Goal: Task Accomplishment & Management: Use online tool/utility

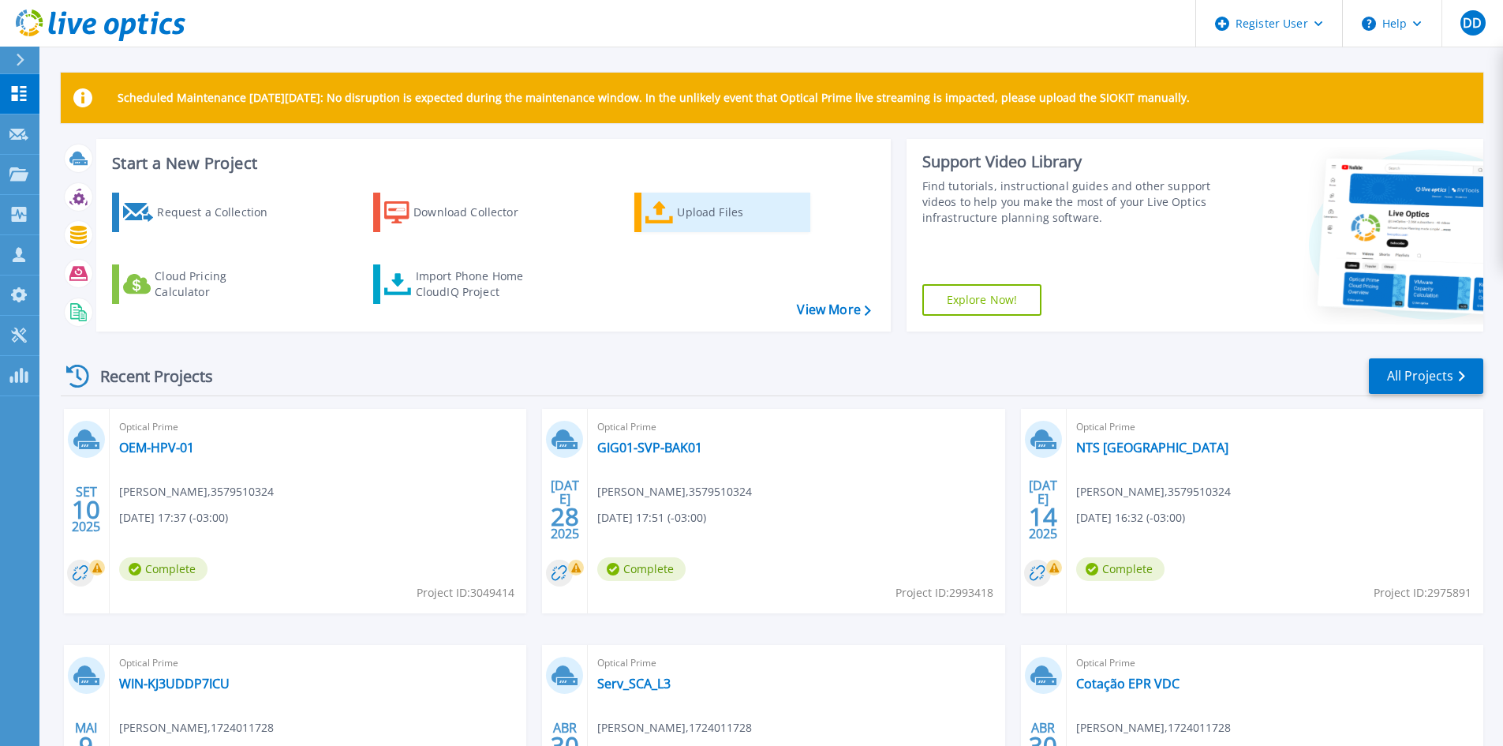
click at [768, 209] on div "Upload Files" at bounding box center [740, 212] width 126 height 32
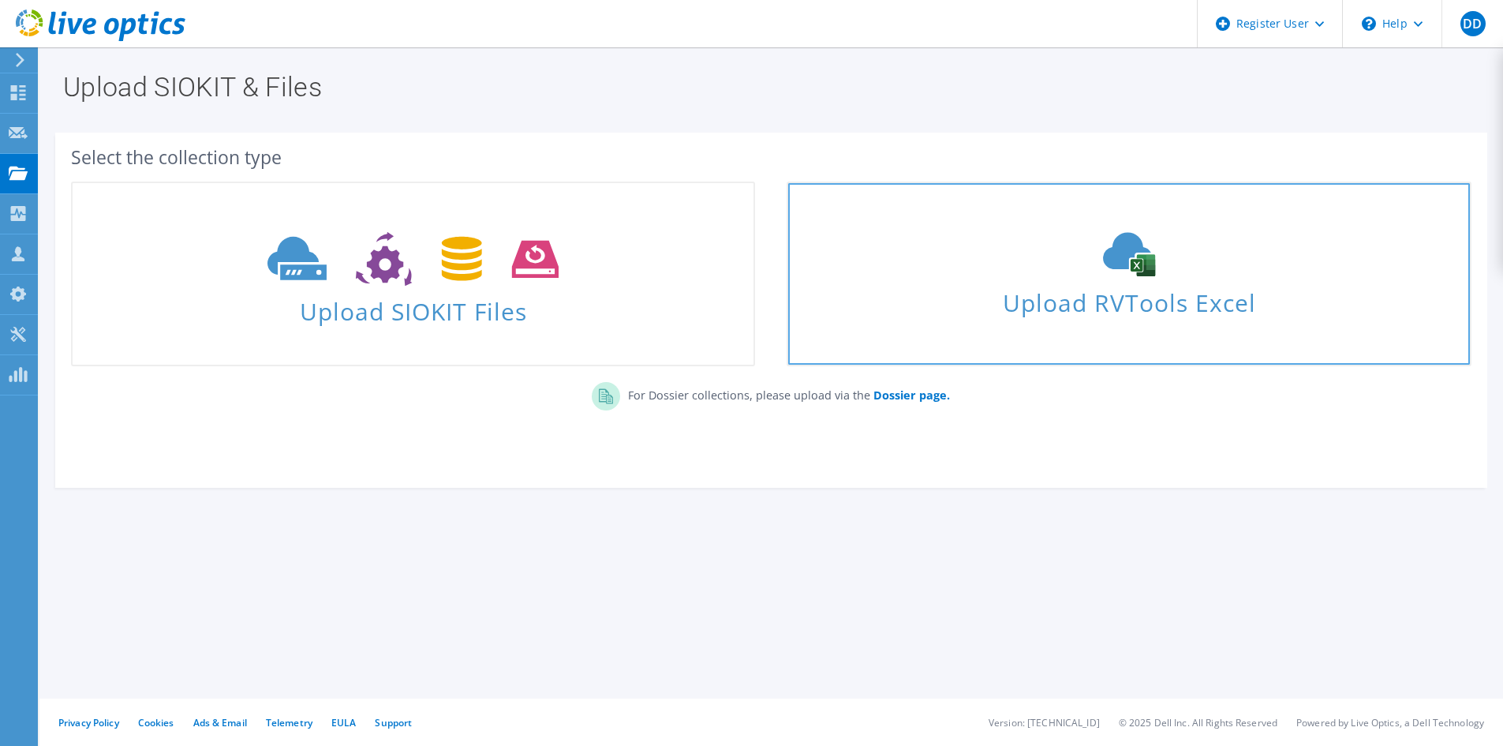
click at [1043, 282] on span "Upload RVTools Excel" at bounding box center [1128, 299] width 681 height 34
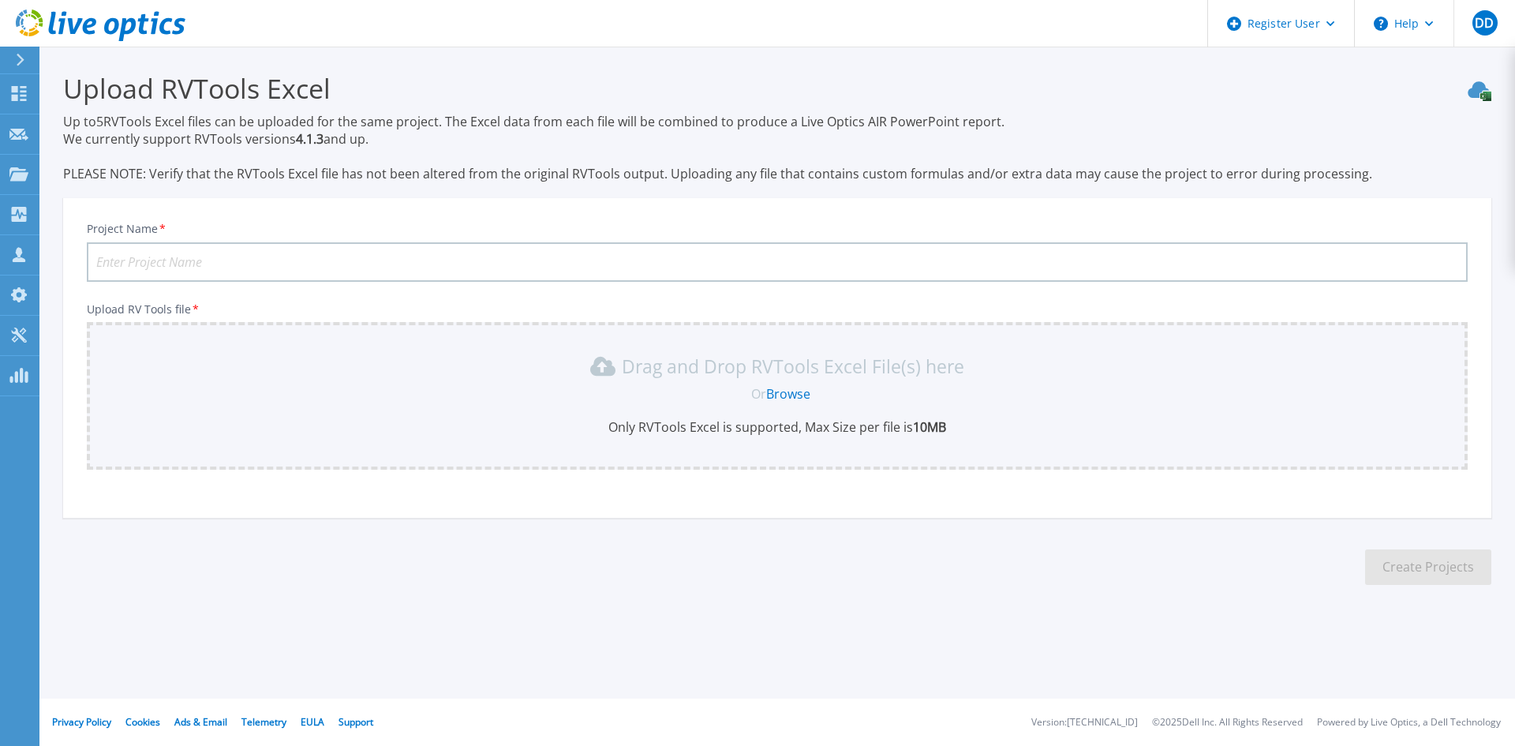
click at [852, 406] on div "Drag and Drop RVTools Excel File(s) here Or Browse Only RVTools Excel is suppor…" at bounding box center [777, 395] width 1362 height 82
click at [993, 444] on div "Drag and Drop RVTools Excel File(s) here Or Browse Only RVTools Excel is suppor…" at bounding box center [777, 396] width 1381 height 148
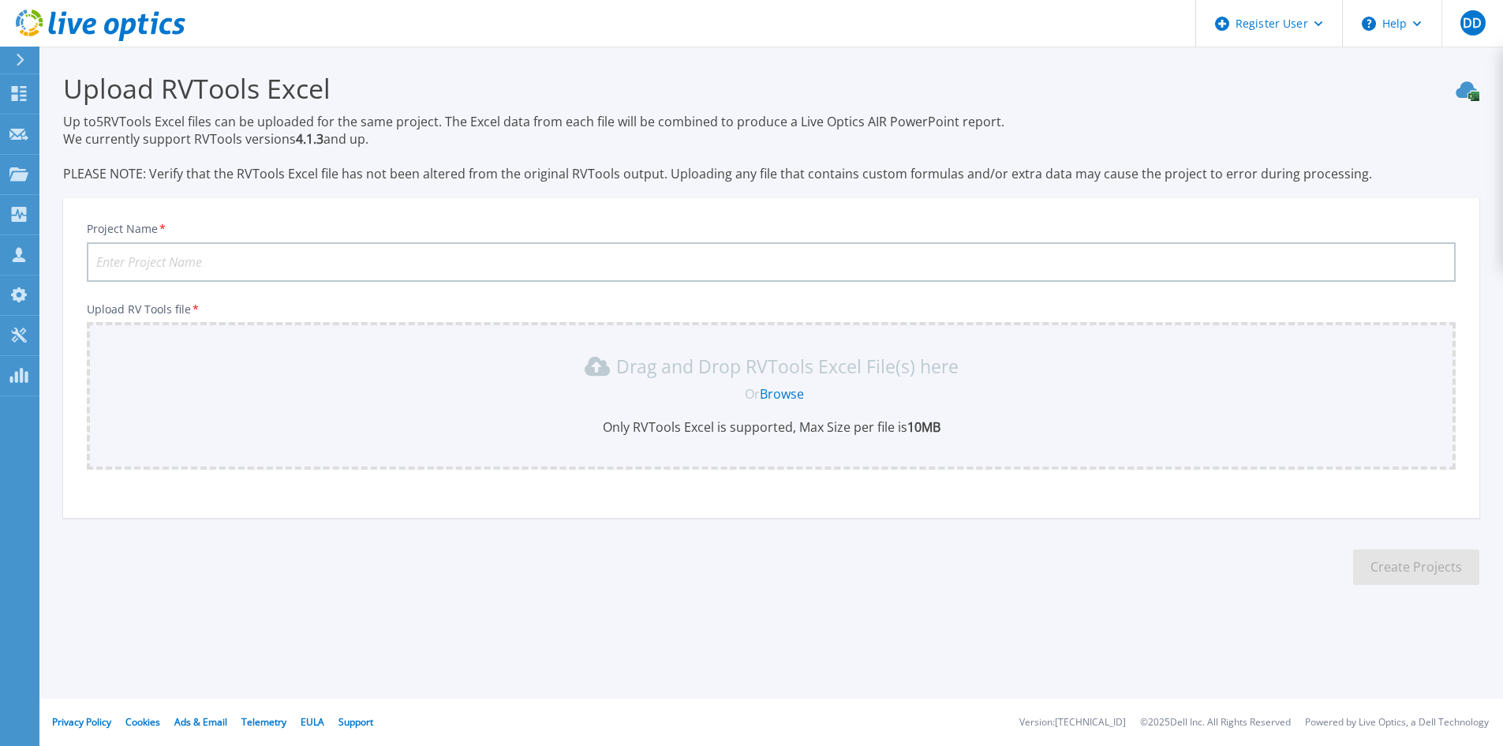
scroll to position [10, 0]
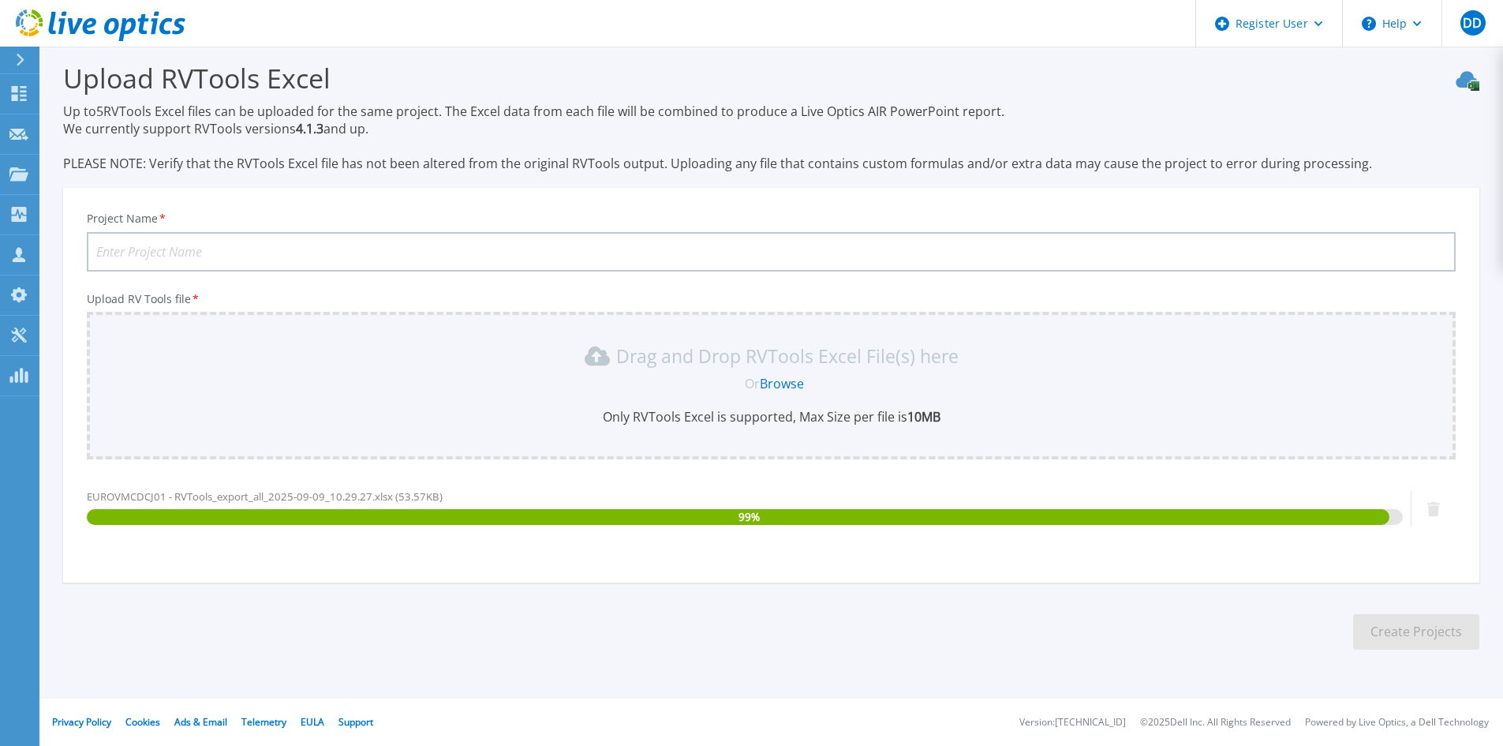
click at [247, 241] on input "Project Name *" at bounding box center [771, 251] width 1369 height 39
type input "EUROFARMA CD CAJAMAR"
click at [1388, 634] on button "Create Projects" at bounding box center [1416, 632] width 126 height 36
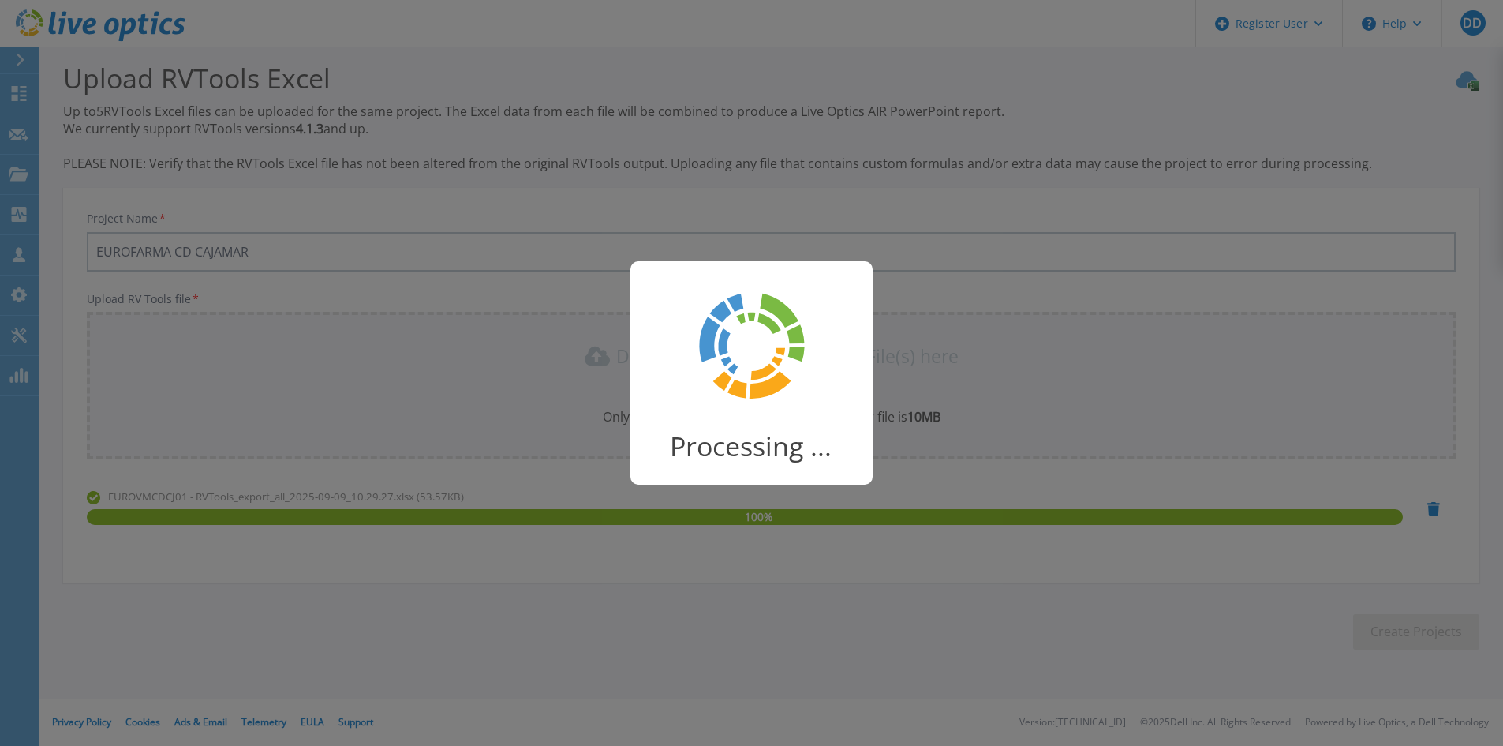
scroll to position [4, 0]
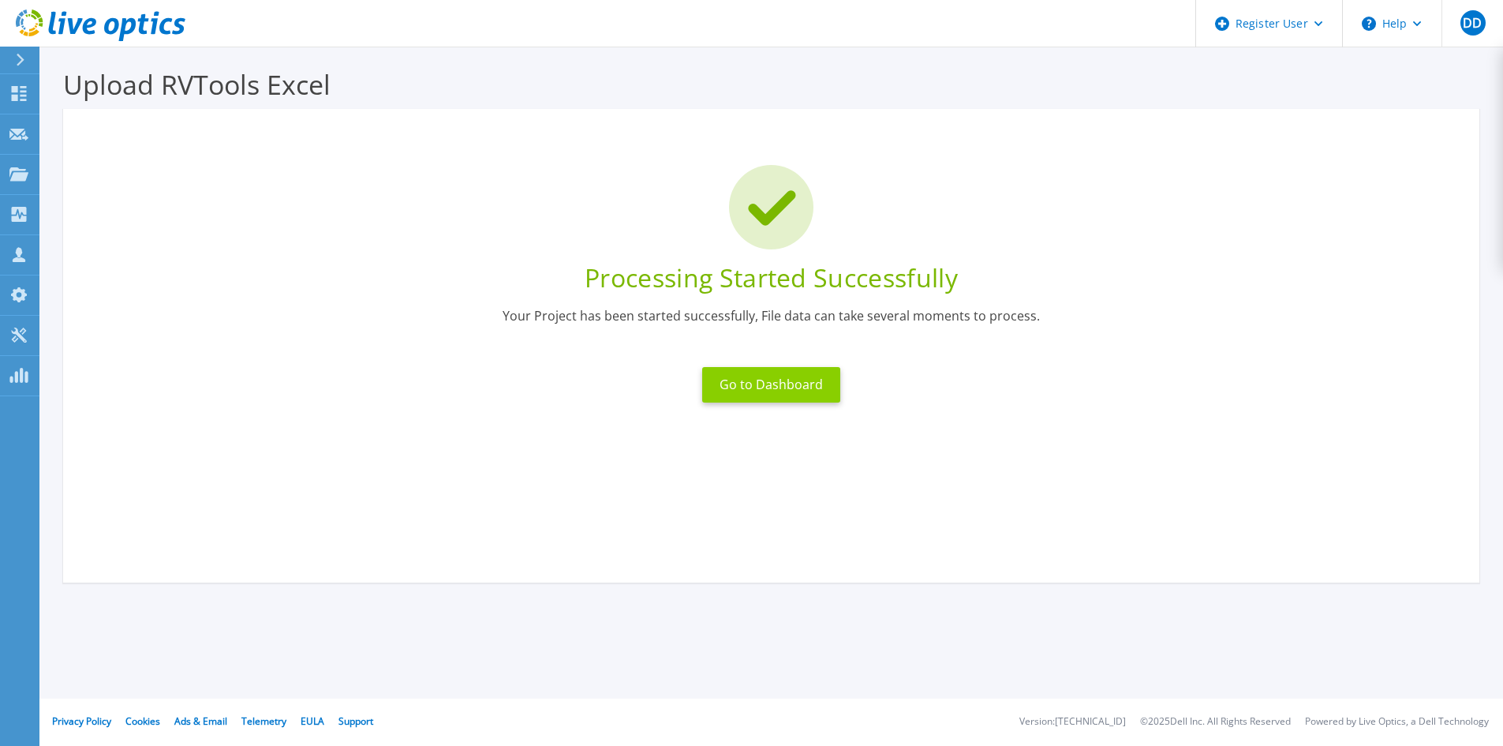
drag, startPoint x: 823, startPoint y: 390, endPoint x: 789, endPoint y: 427, distance: 50.3
click at [823, 391] on button "Go to Dashboard" at bounding box center [771, 385] width 138 height 36
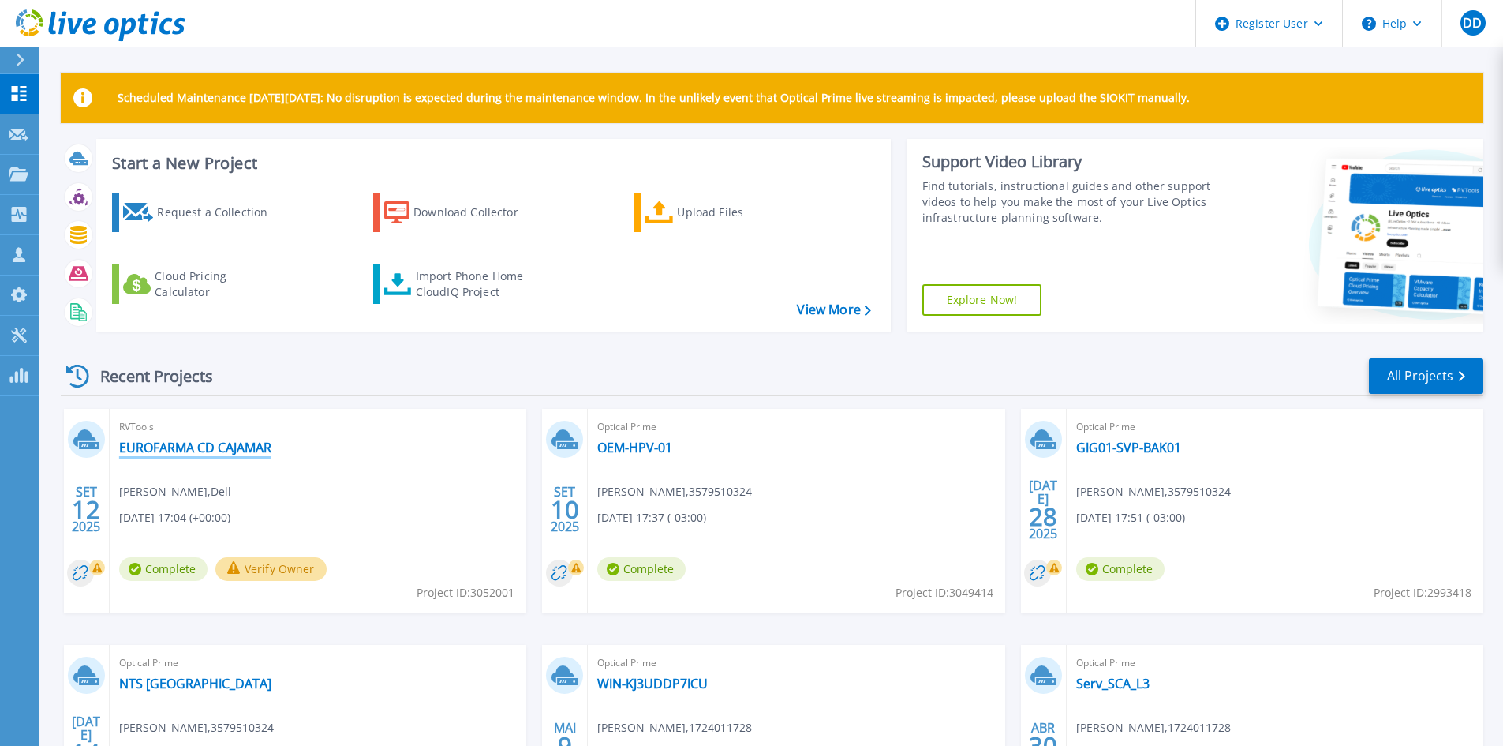
click at [247, 444] on link "EUROFARMA CD CAJAMAR" at bounding box center [195, 448] width 152 height 16
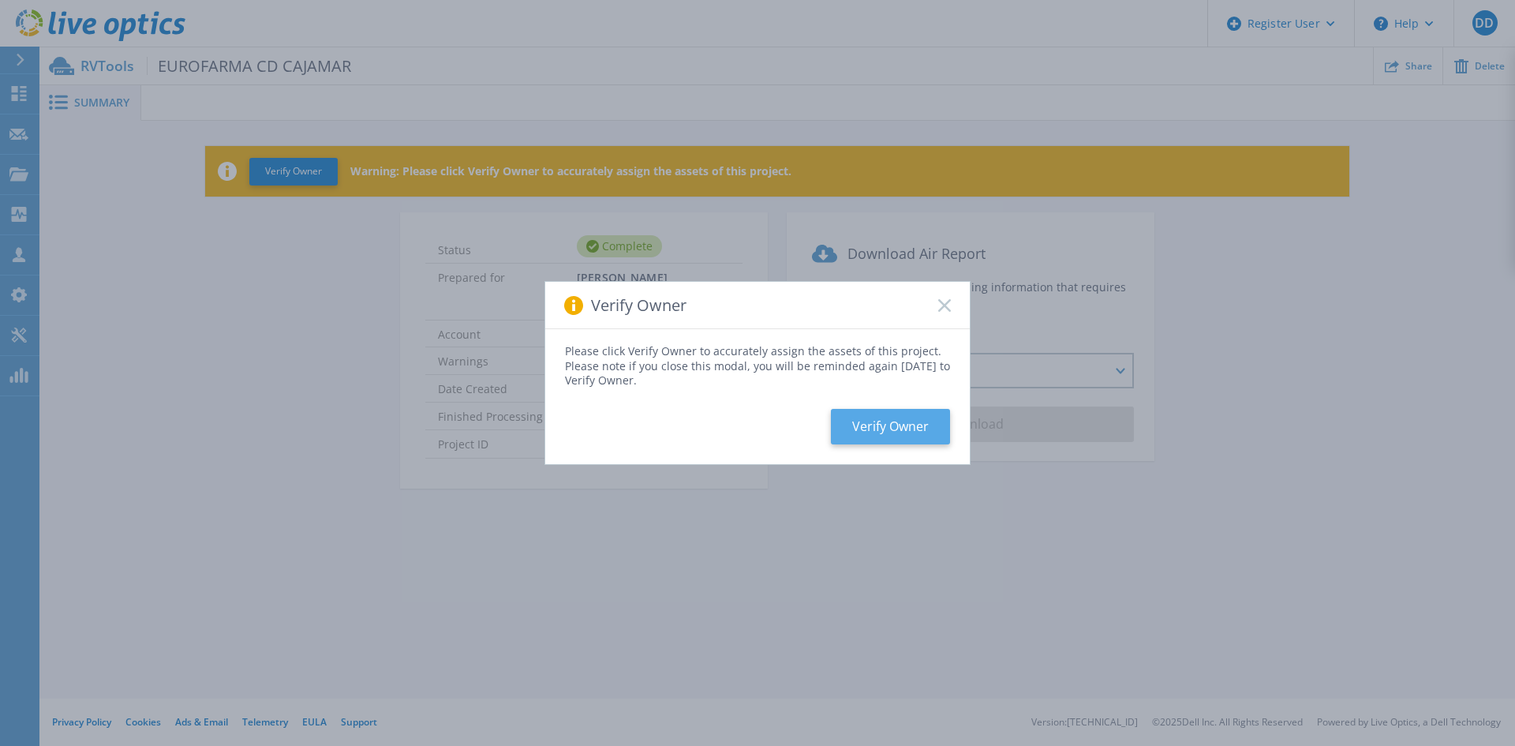
click at [878, 421] on button "Verify Owner" at bounding box center [890, 427] width 119 height 36
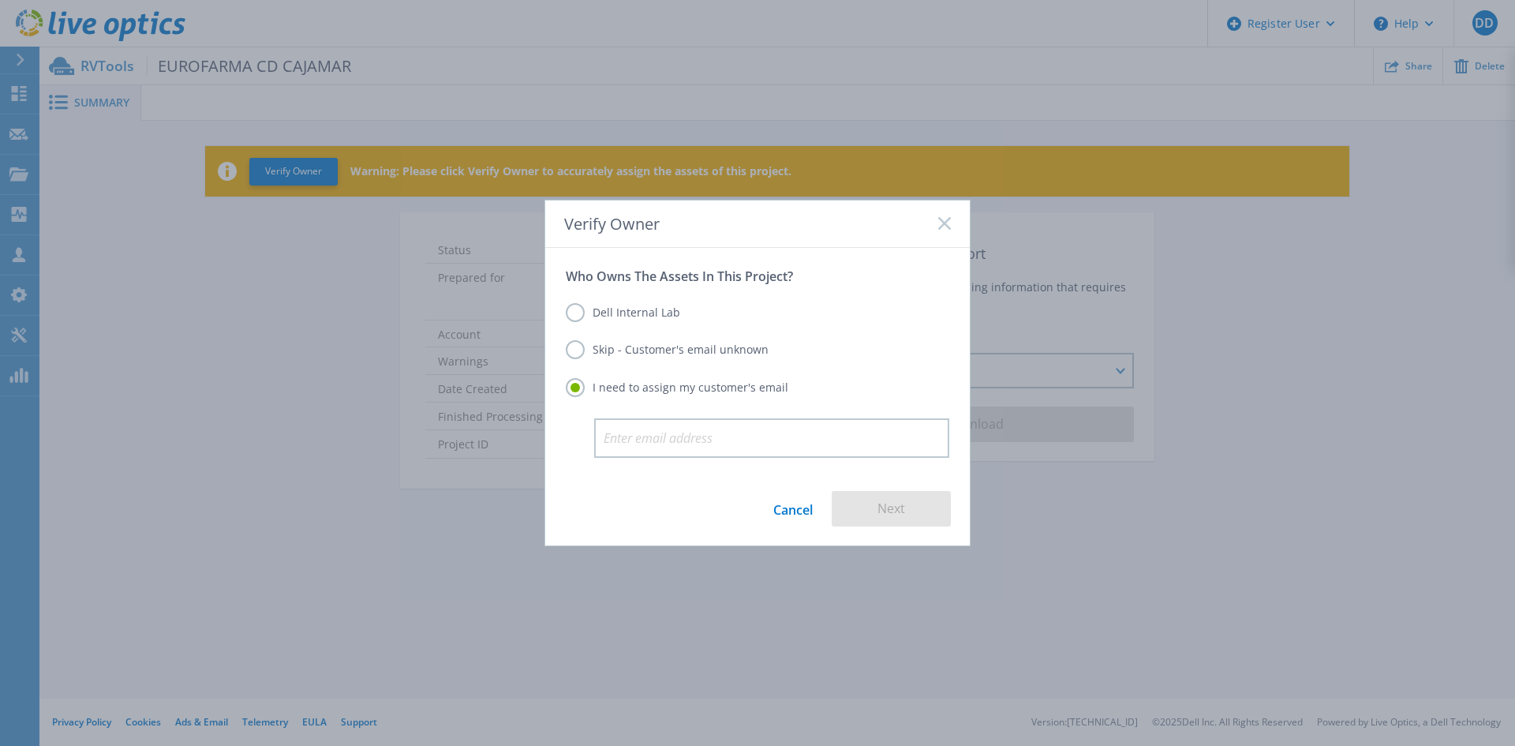
click at [686, 350] on label "Skip - Customer's email unknown" at bounding box center [667, 349] width 203 height 19
click at [0, 0] on input "Skip - Customer's email unknown" at bounding box center [0, 0] width 0 height 0
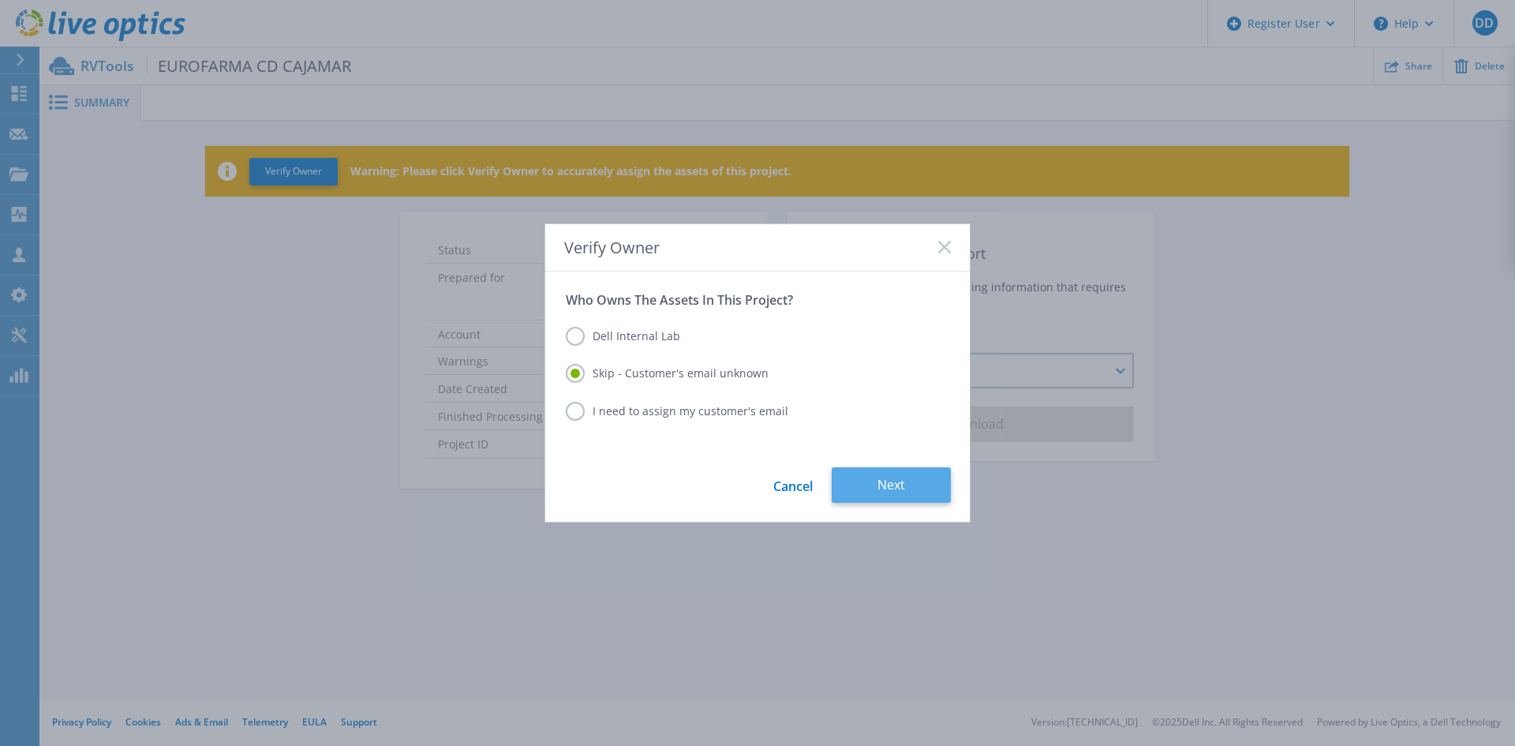
click at [903, 488] on button "Next" at bounding box center [891, 485] width 119 height 36
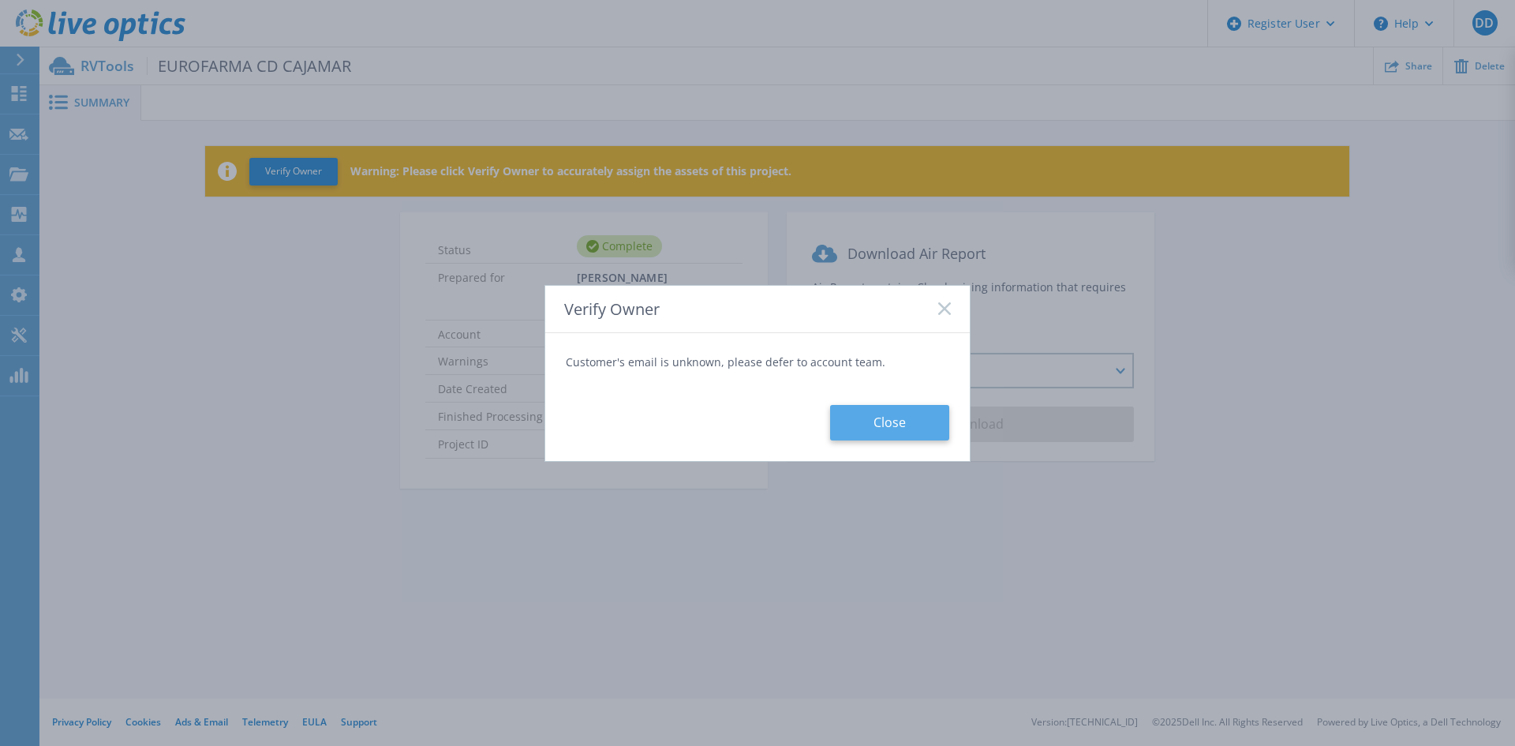
click at [887, 408] on button "Close" at bounding box center [889, 423] width 119 height 36
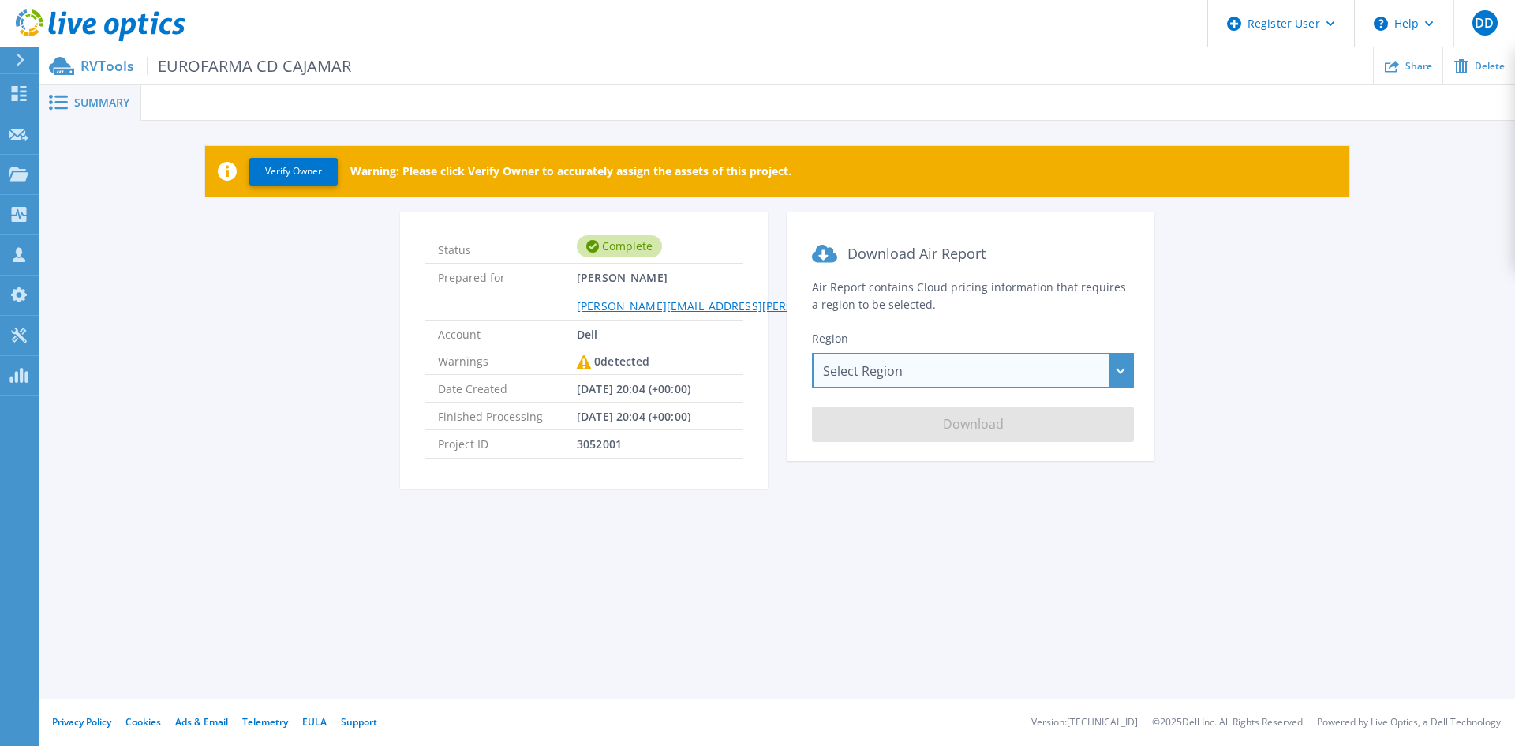
click at [936, 386] on div "Select Region [GEOGRAPHIC_DATA] ([GEOGRAPHIC_DATA]) [GEOGRAPHIC_DATA] ([GEOGRAP…" at bounding box center [973, 371] width 322 height 36
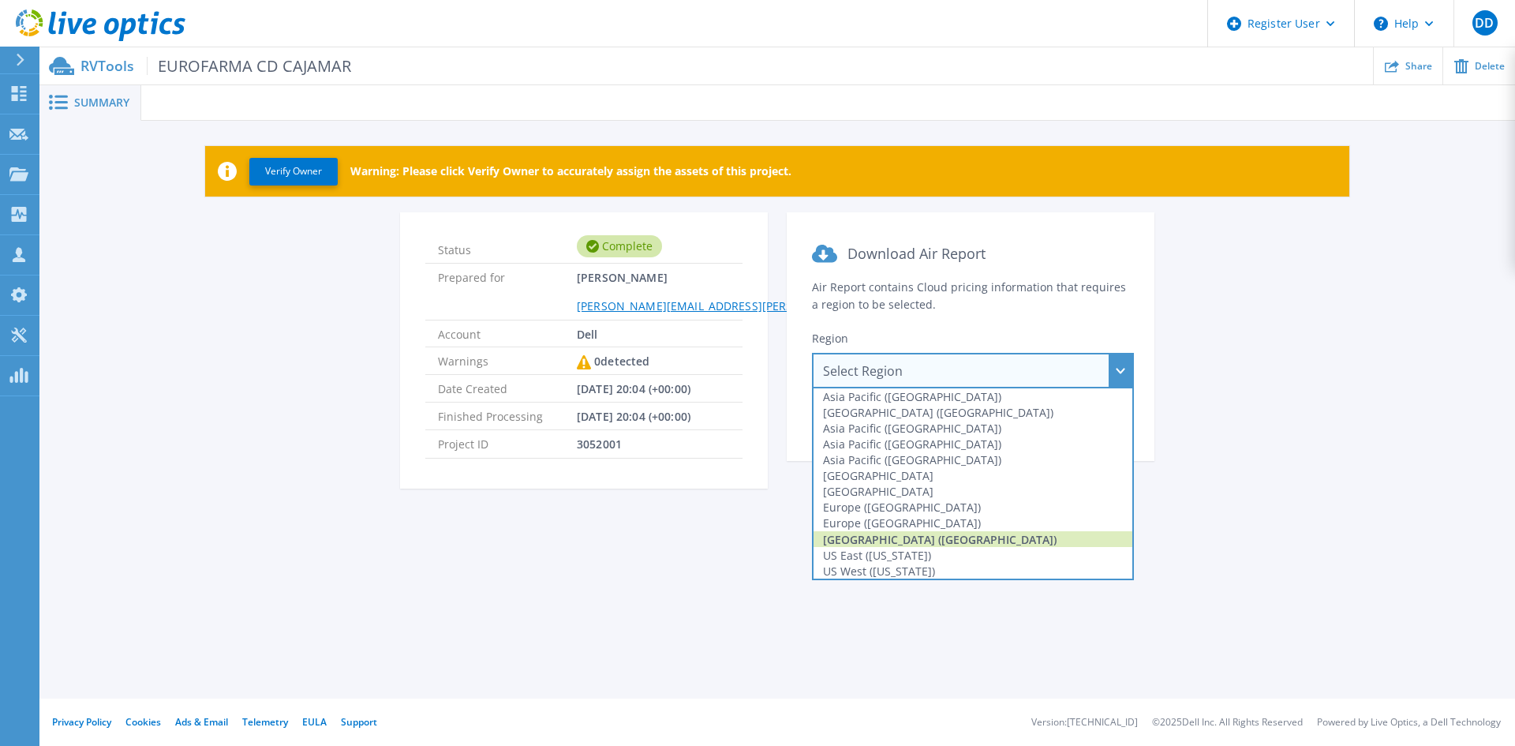
click at [915, 536] on div "[GEOGRAPHIC_DATA] ([GEOGRAPHIC_DATA])" at bounding box center [973, 539] width 319 height 16
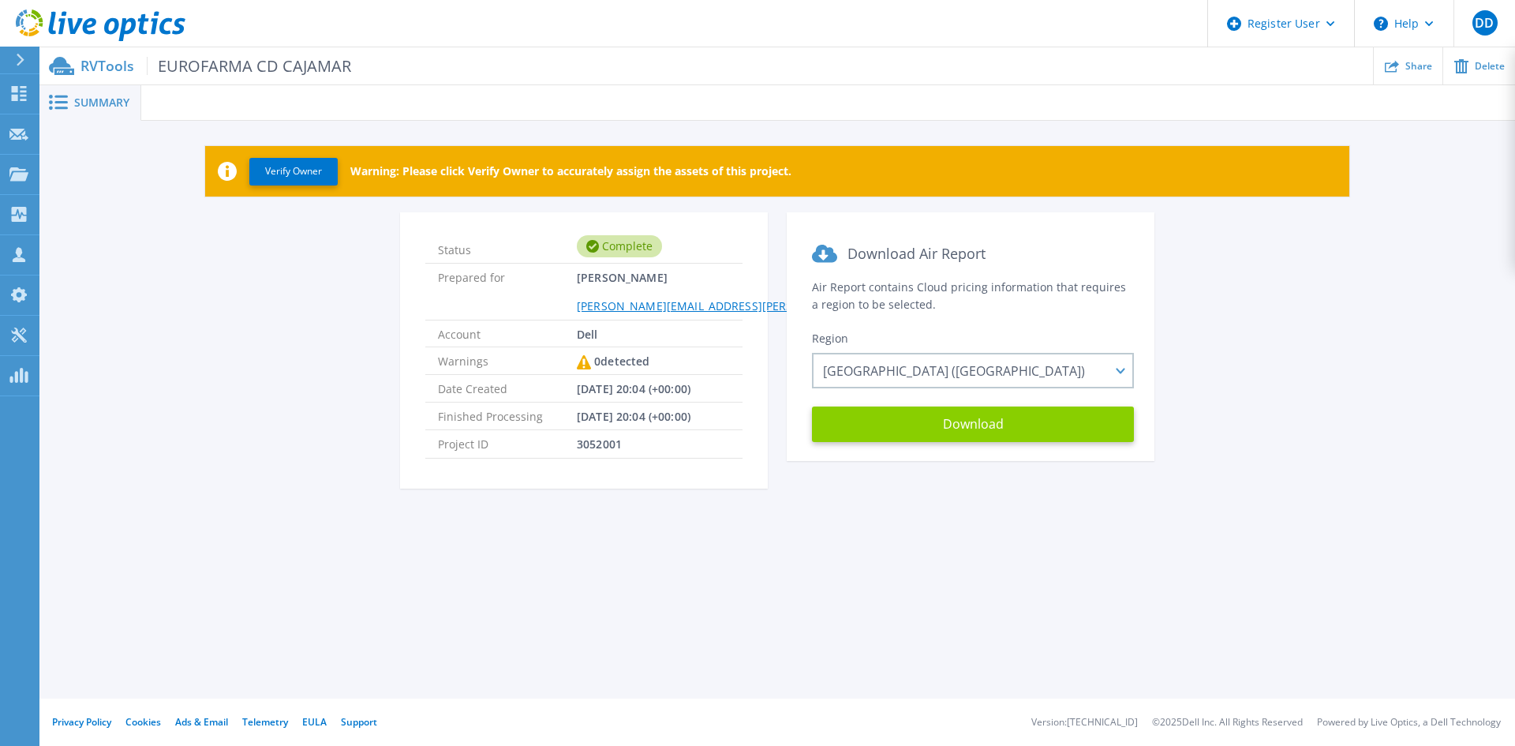
click at [983, 433] on button "Download" at bounding box center [973, 424] width 322 height 36
click at [485, 92] on div at bounding box center [828, 103] width 1374 height 36
